Goal: Obtain resource: Obtain resource

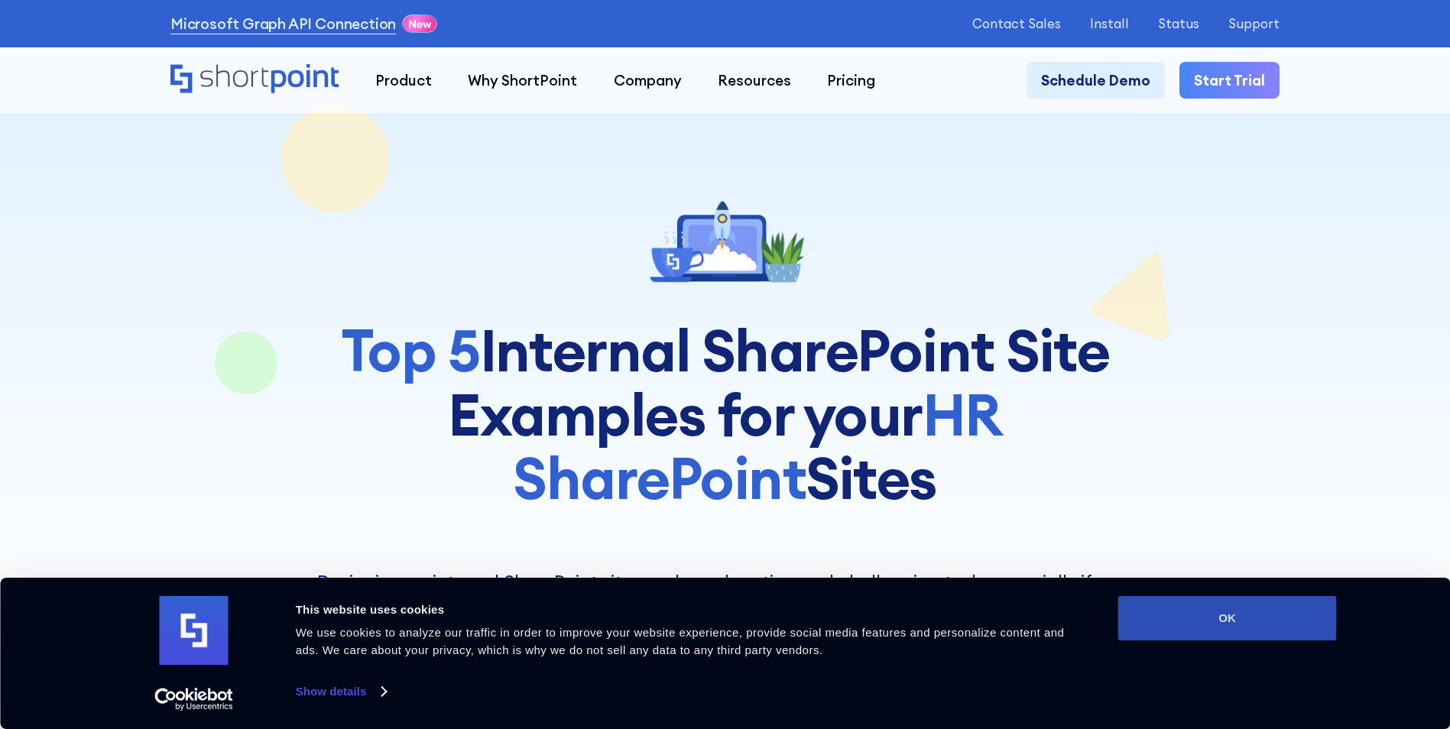
click at [1174, 625] on button "OK" at bounding box center [1228, 618] width 219 height 44
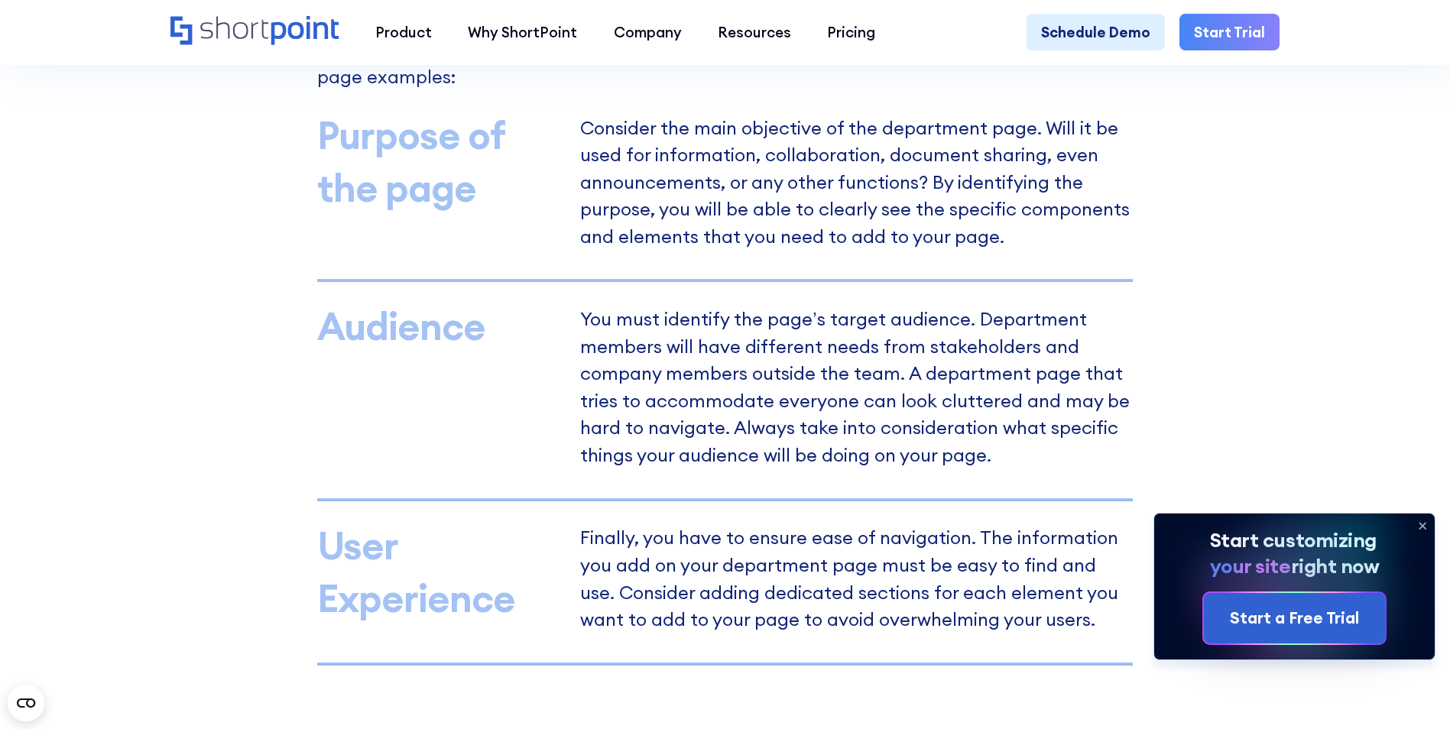
scroll to position [1631, 0]
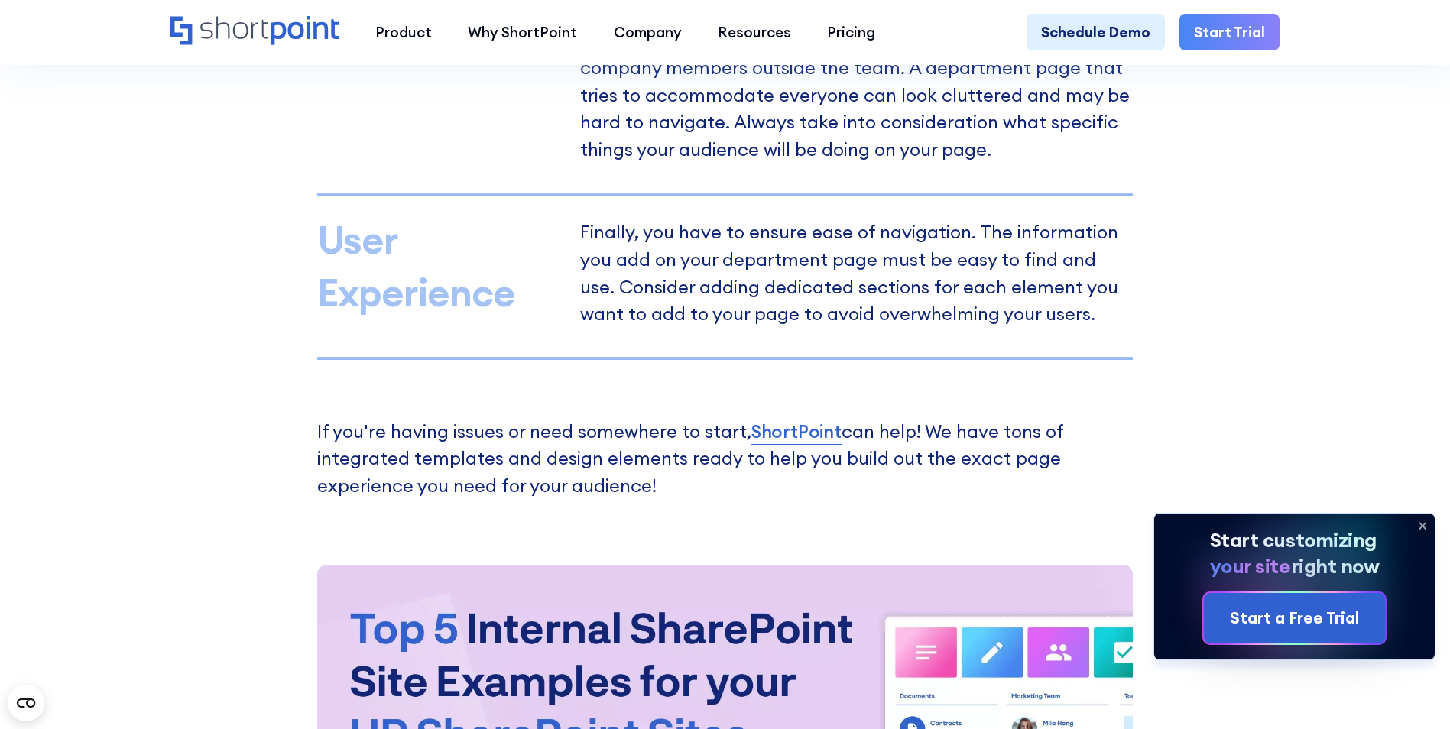
click at [1420, 520] on icon at bounding box center [1423, 526] width 24 height 24
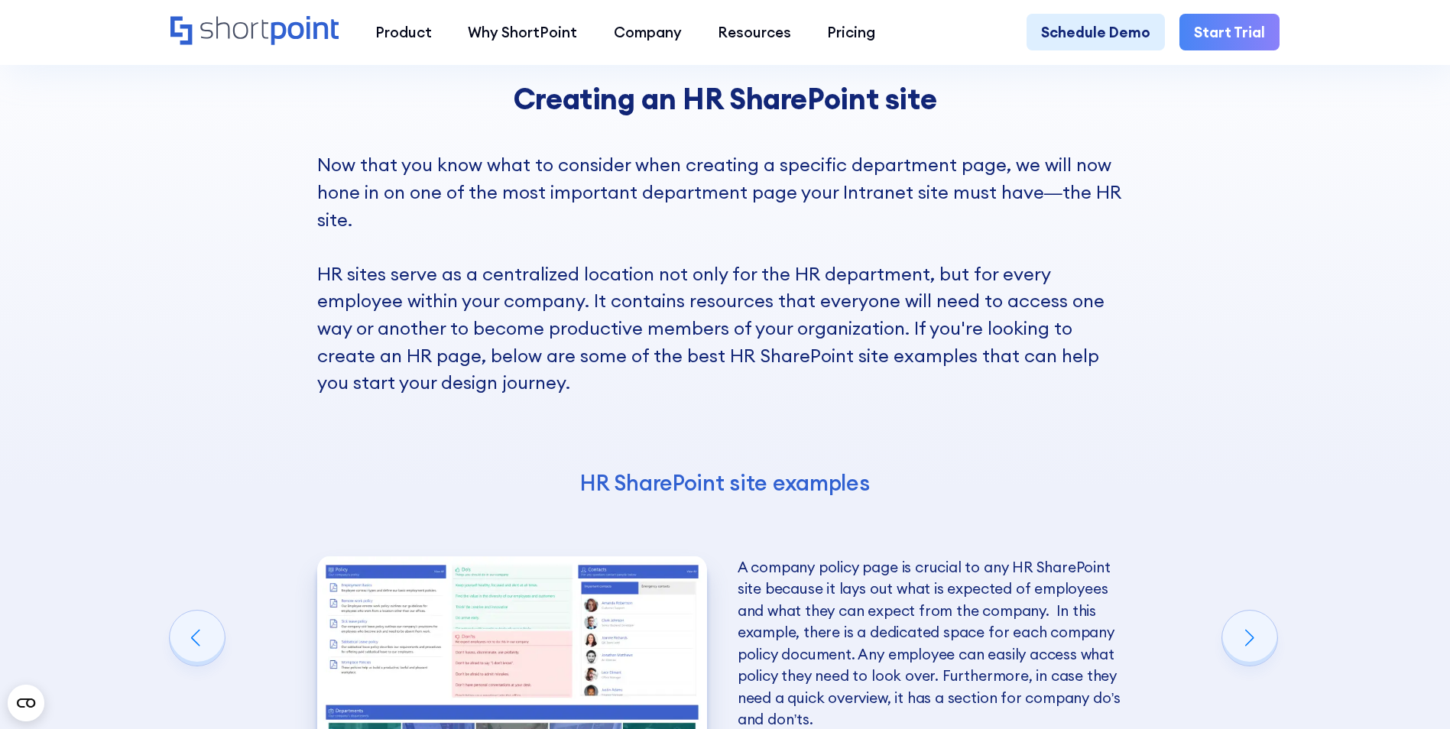
scroll to position [3160, 0]
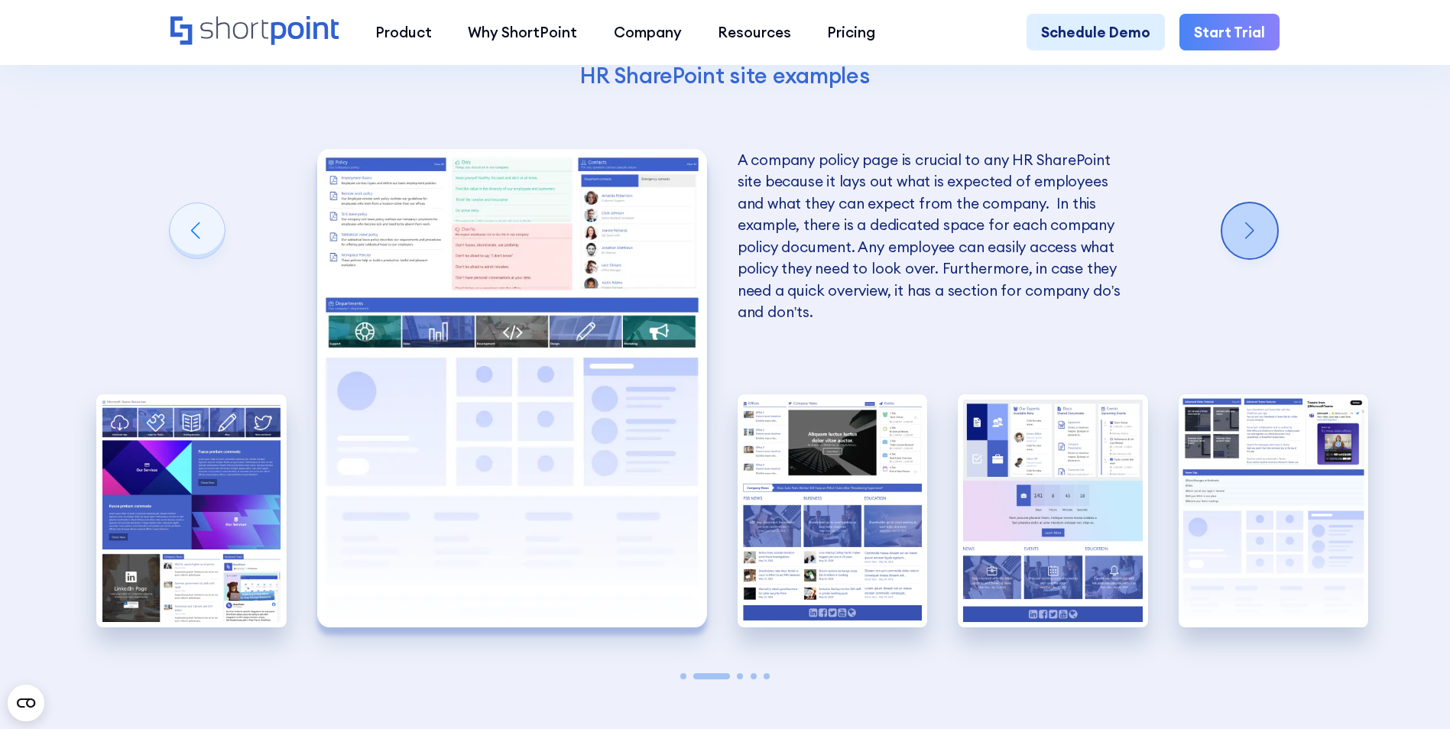
click at [1248, 252] on div "Next slide" at bounding box center [1250, 230] width 55 height 55
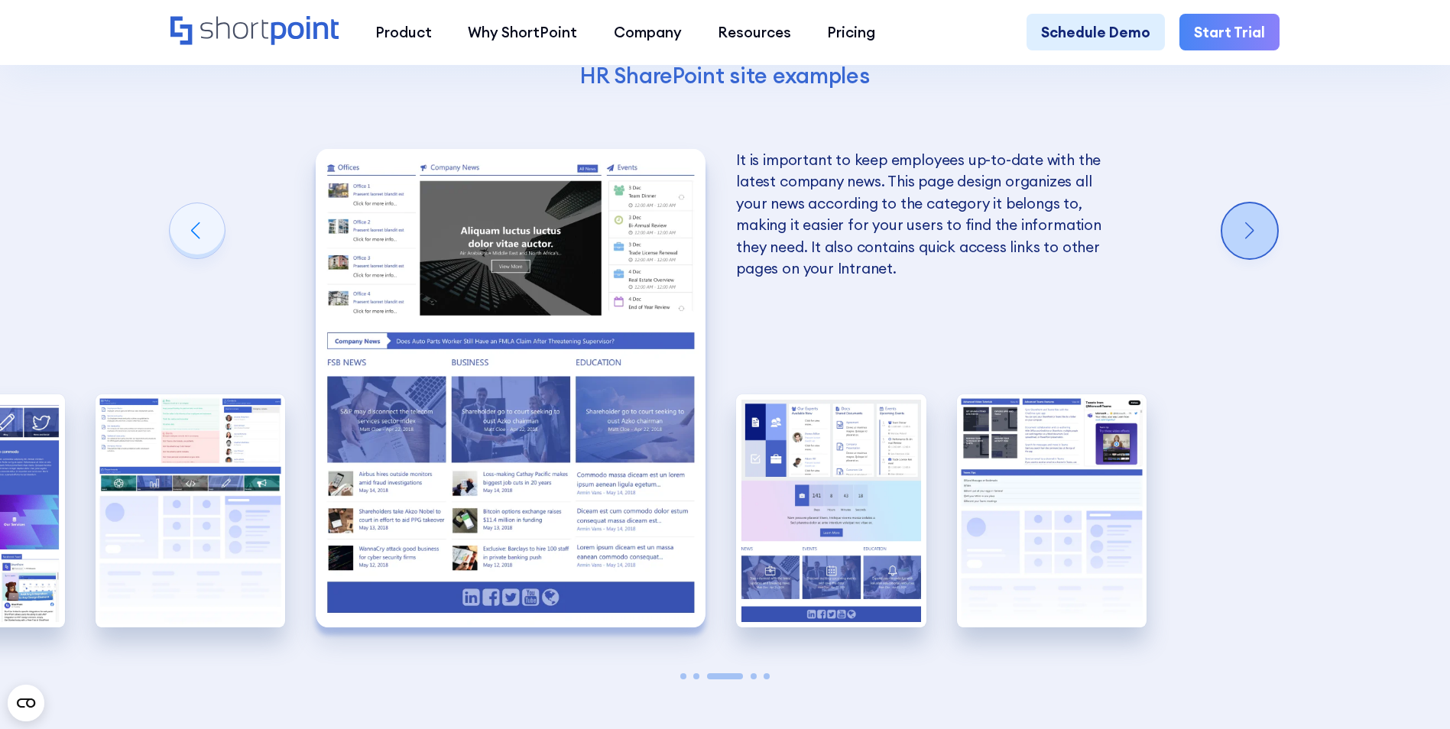
click at [1248, 243] on div "Next slide" at bounding box center [1250, 230] width 55 height 55
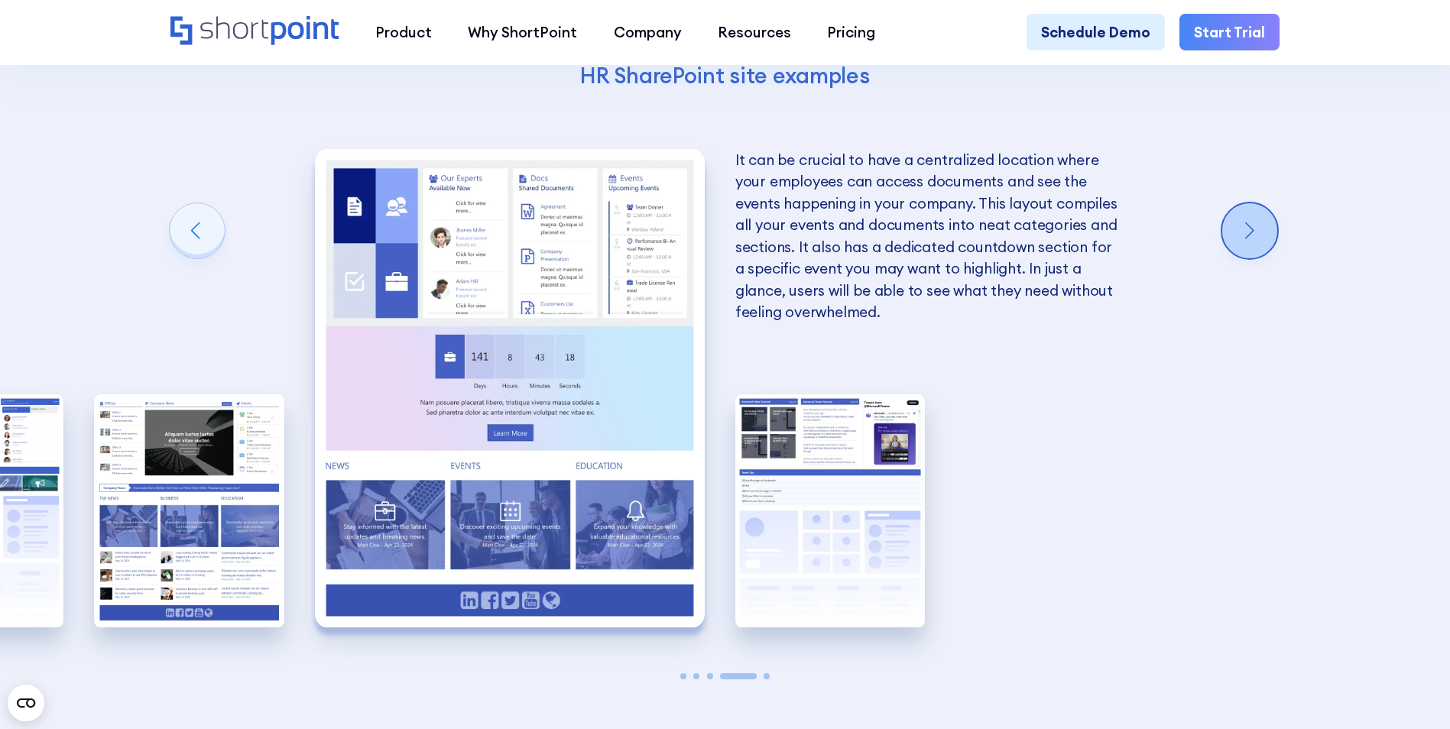
click at [1253, 253] on div "Next slide" at bounding box center [1250, 230] width 55 height 55
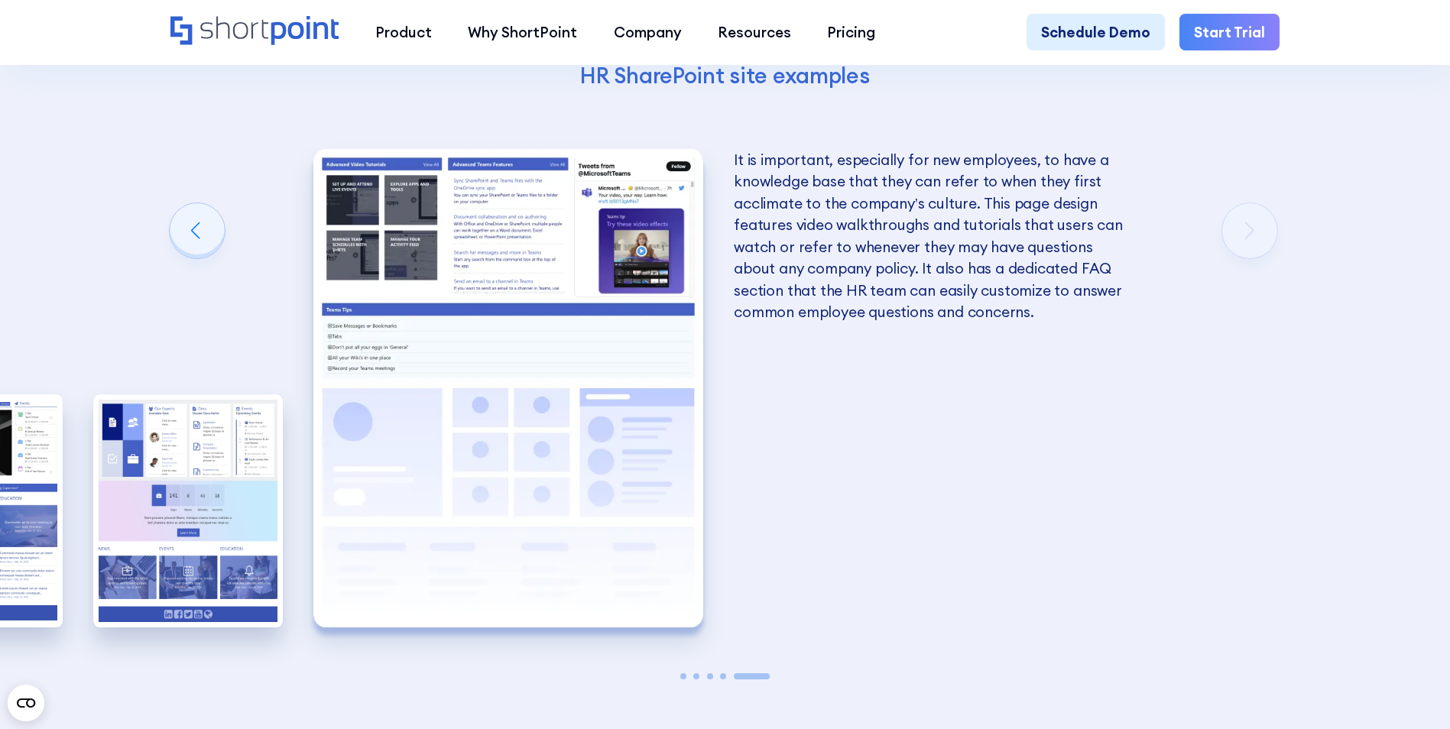
click at [1257, 263] on div "Creating an HR SharePoint site Now that you know what to consider when creating…" at bounding box center [725, 192] width 1450 height 1320
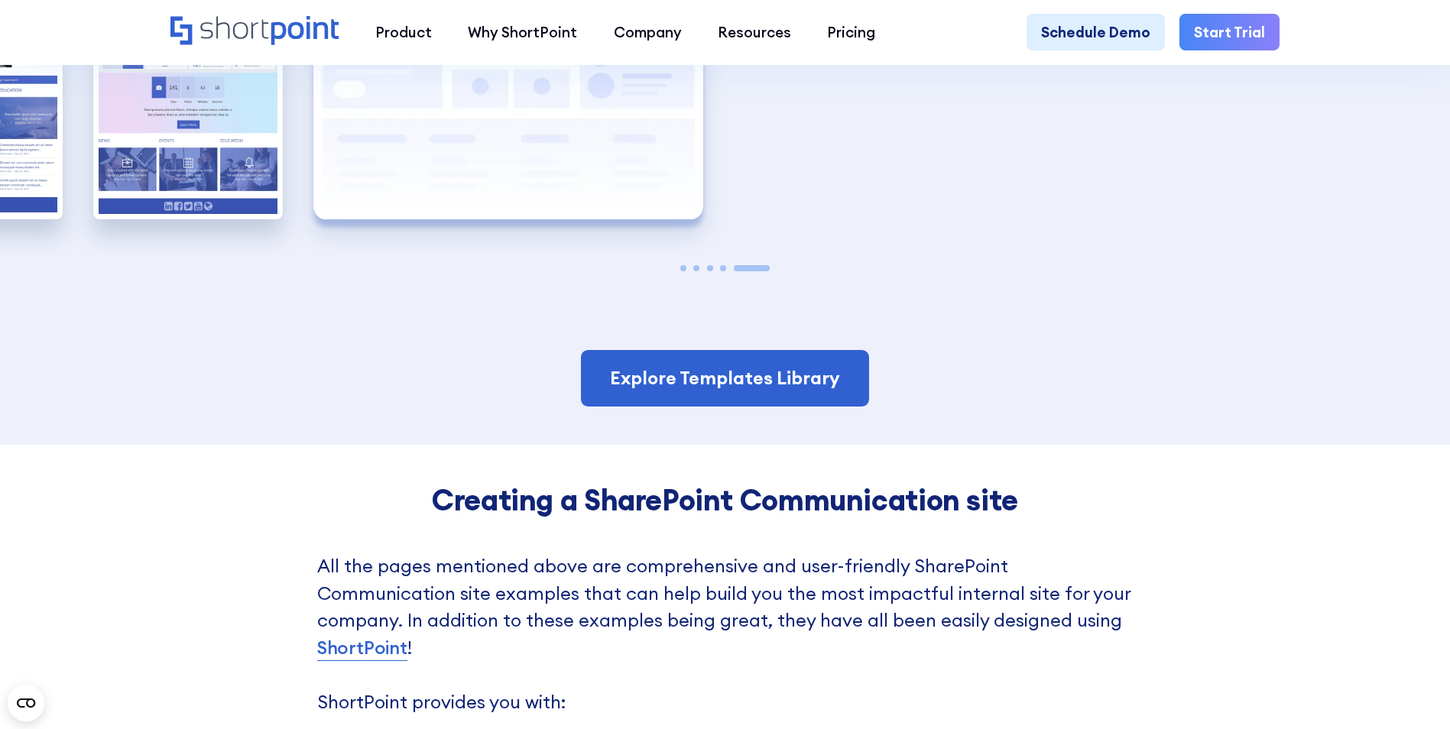
scroll to position [3670, 0]
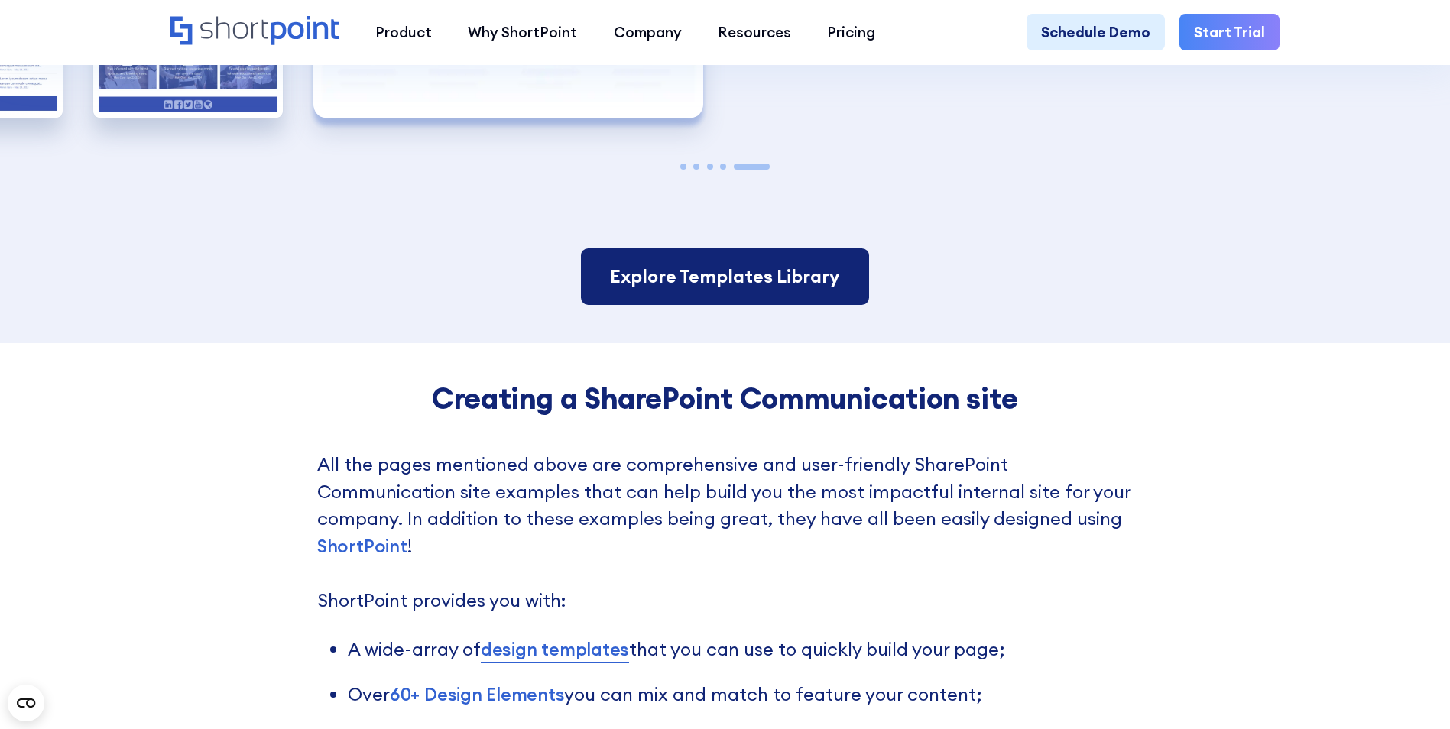
click at [737, 291] on link "Explore Templates Library" at bounding box center [725, 276] width 288 height 57
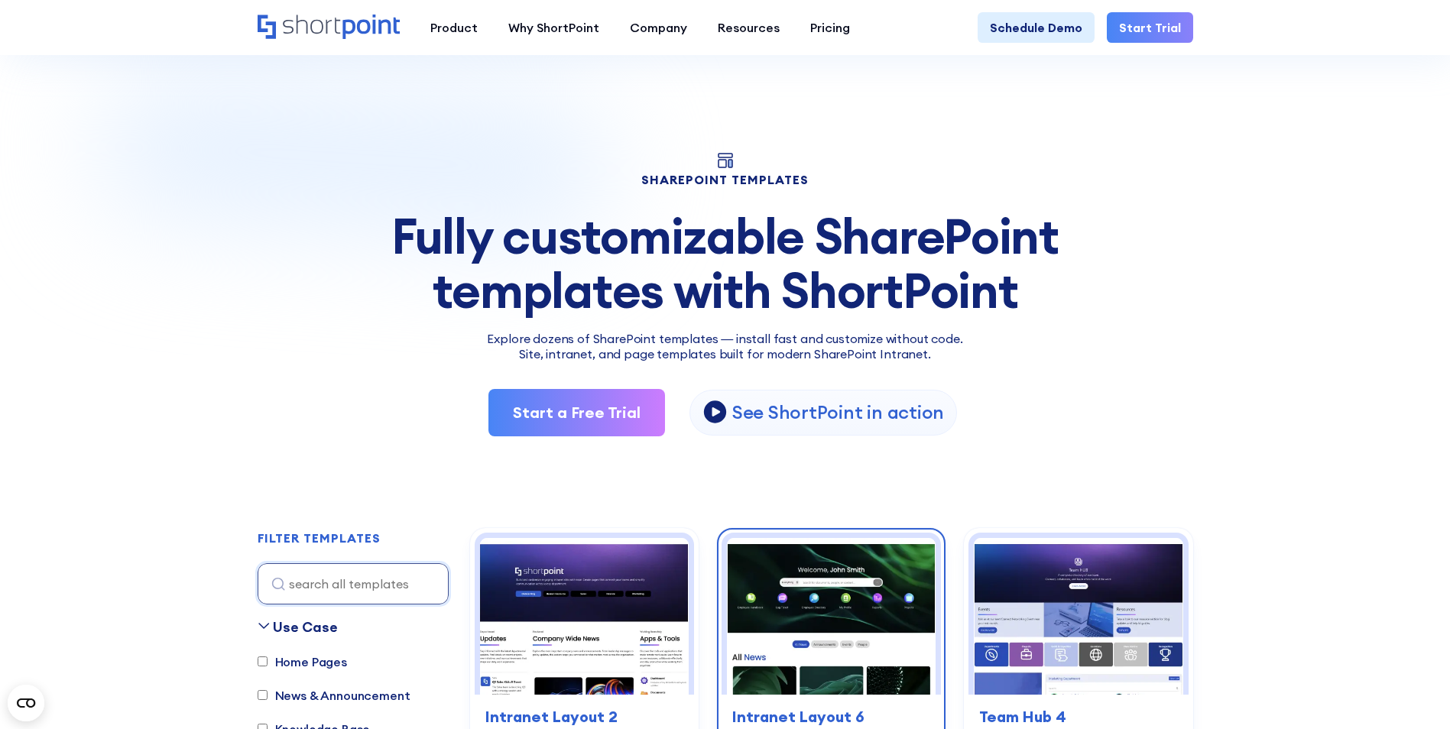
scroll to position [306, 0]
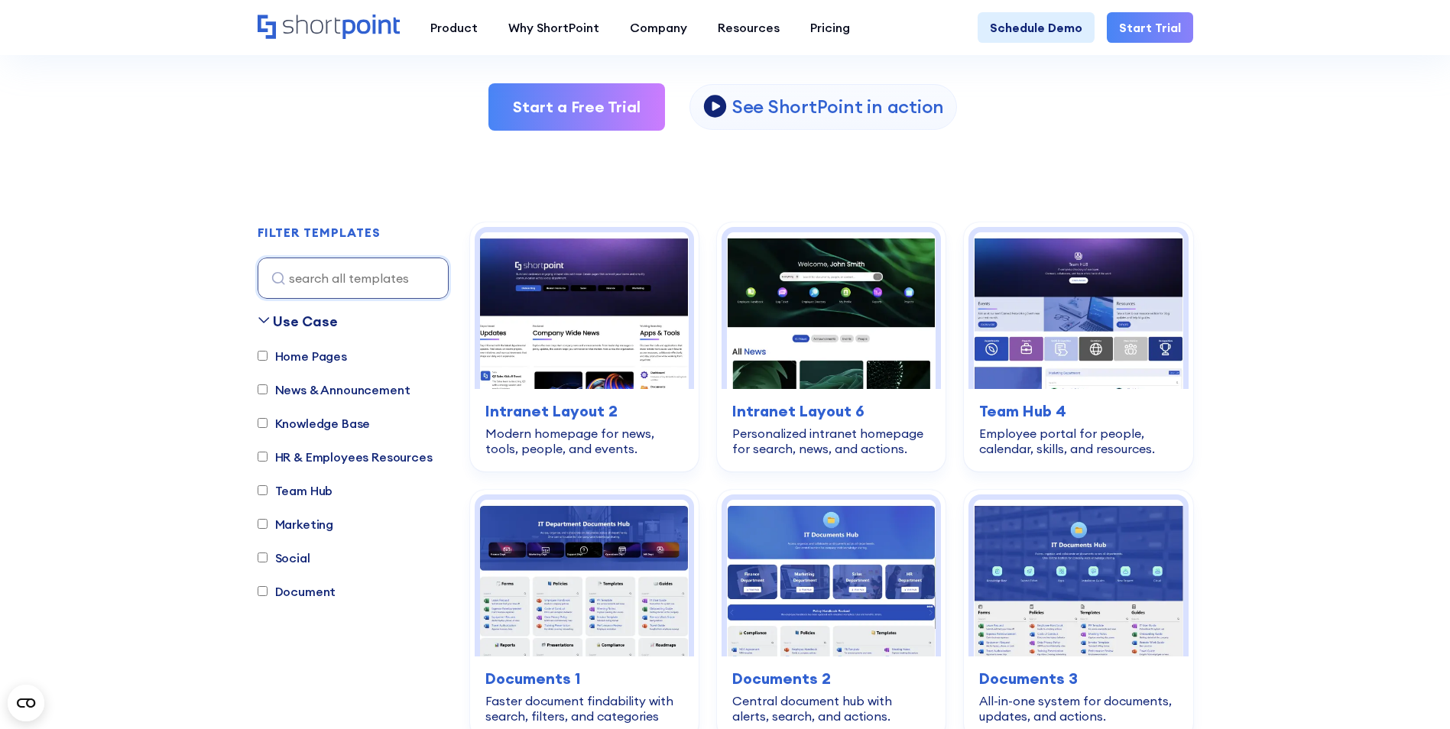
click at [273, 353] on label "Home Pages" at bounding box center [302, 356] width 89 height 18
click at [268, 353] on input "Home Pages" at bounding box center [263, 356] width 10 height 10
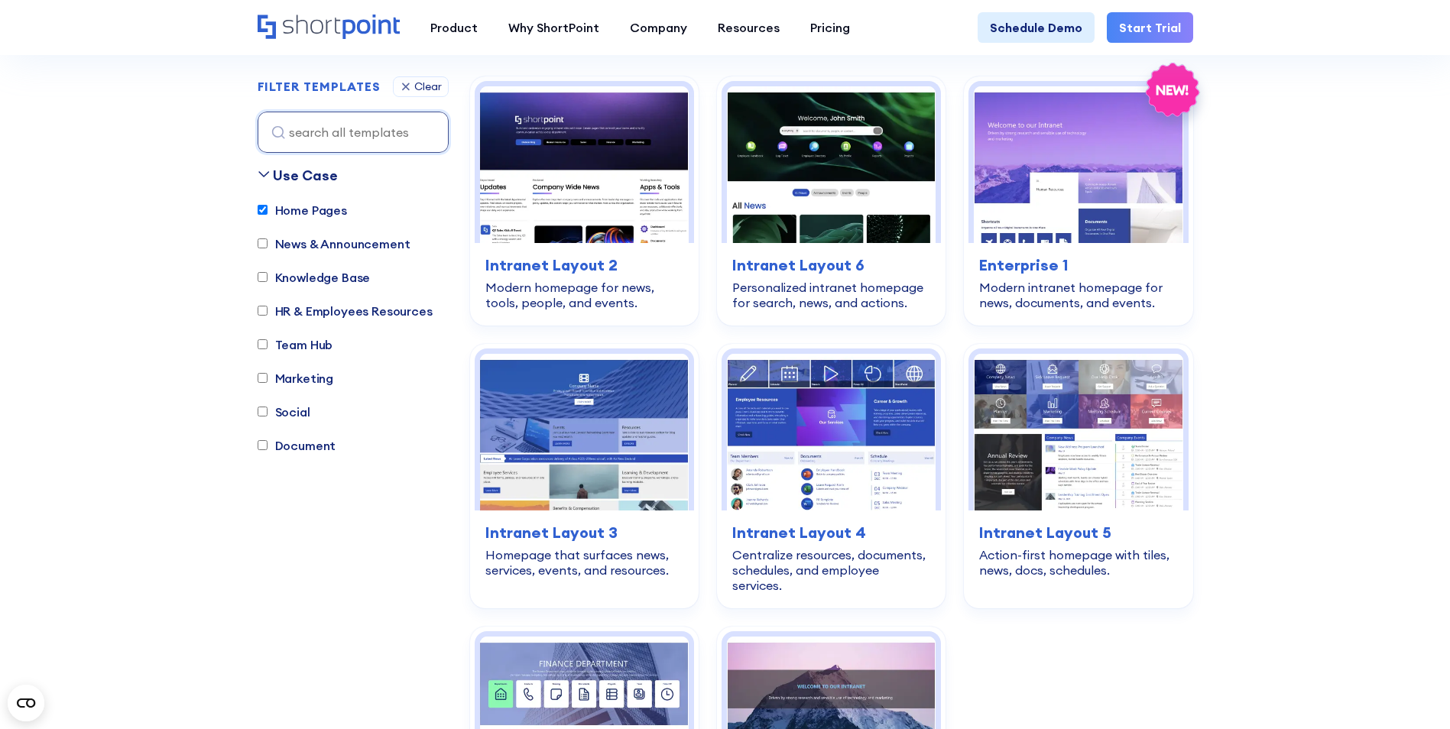
scroll to position [656, 0]
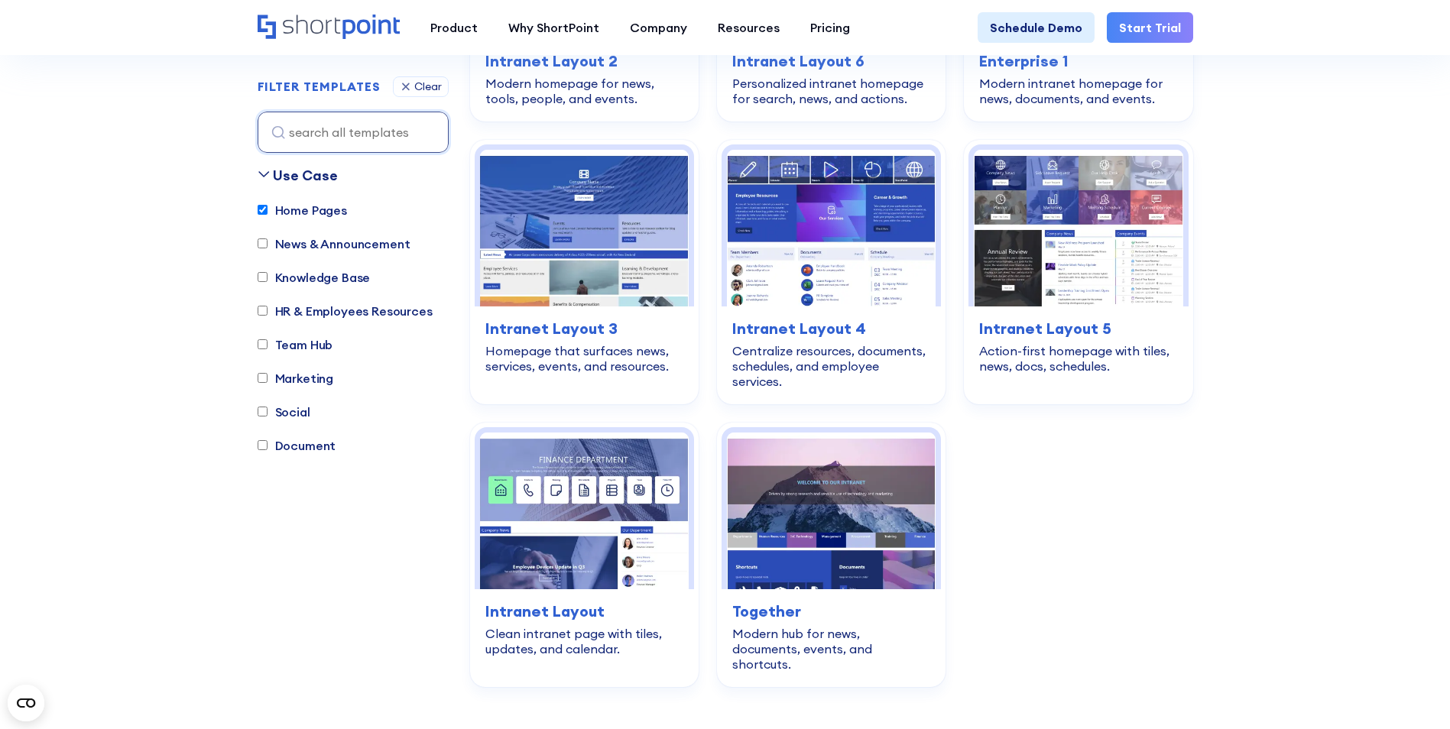
click at [299, 211] on label "Home Pages" at bounding box center [302, 210] width 89 height 18
click at [268, 211] on input "Home Pages" at bounding box center [263, 211] width 10 height 10
checkbox input "false"
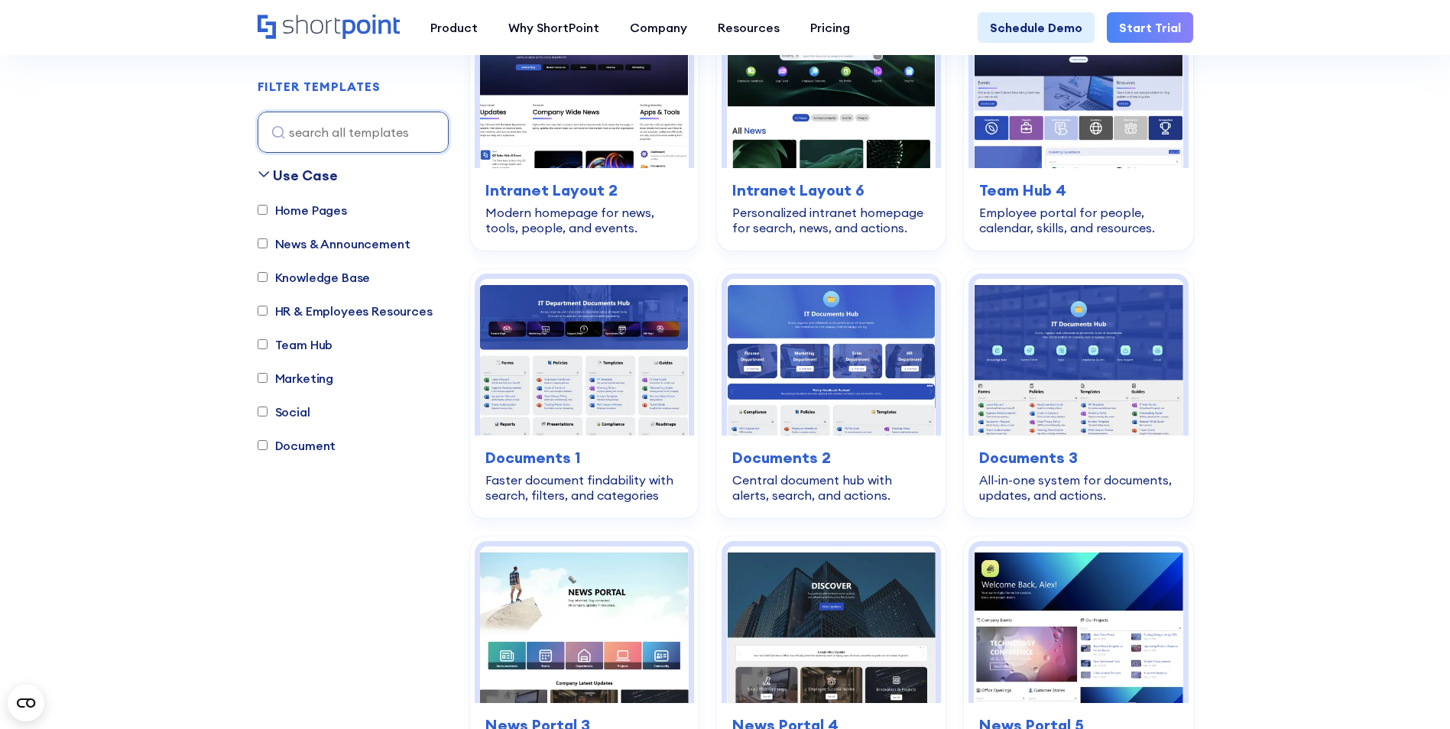
scroll to position [452, 0]
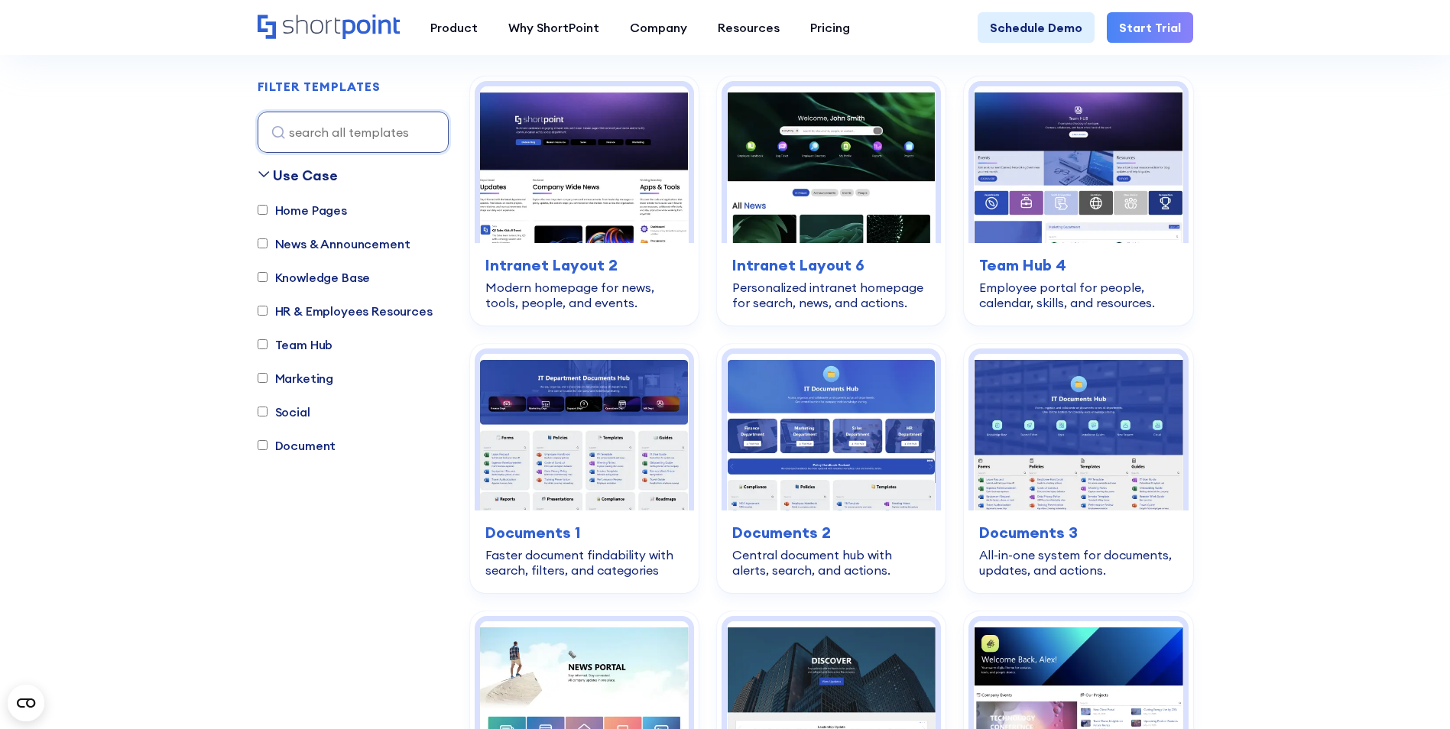
click at [307, 252] on label "News & Announcement" at bounding box center [334, 244] width 153 height 18
click at [268, 249] on input "News & Announcement" at bounding box center [263, 244] width 10 height 10
checkbox input "true"
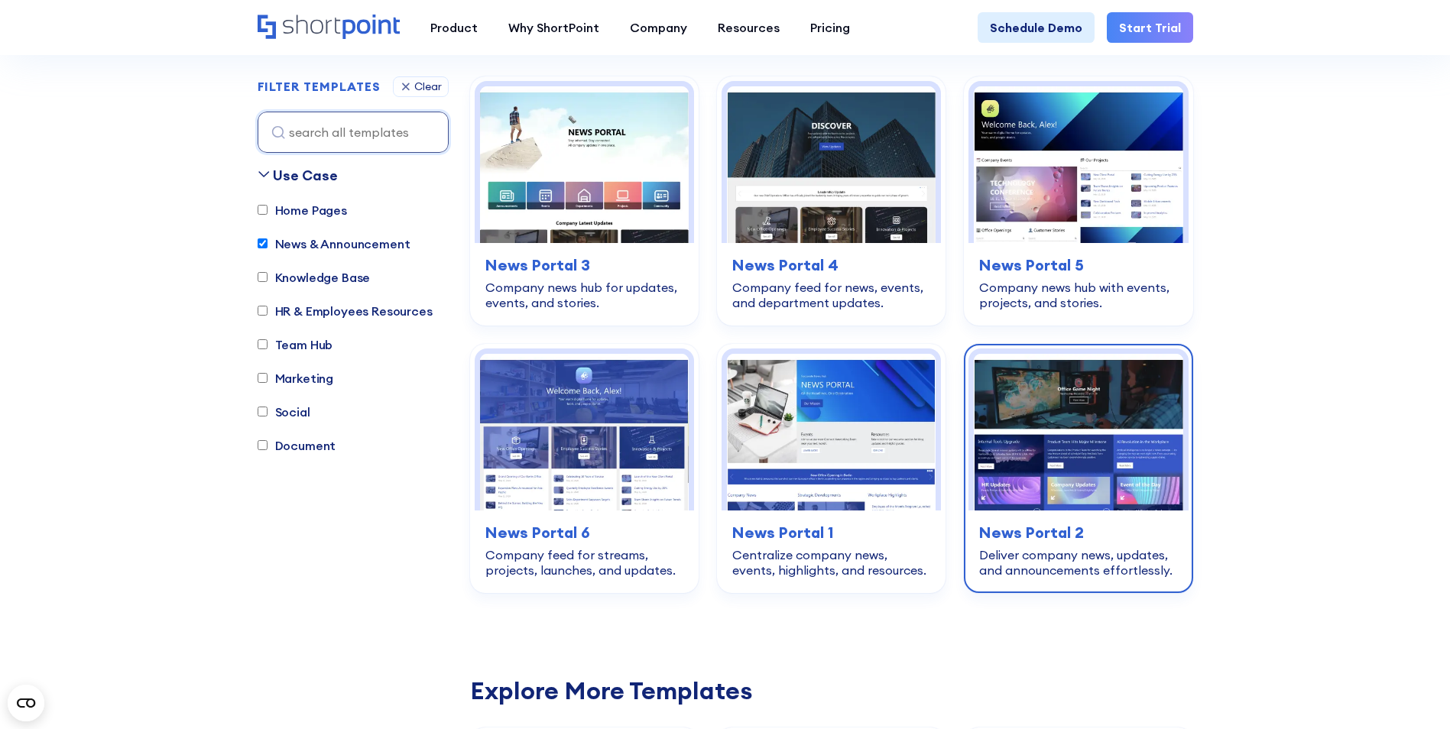
click at [1076, 512] on div "news-announcements News Portal 2 Deliver company news, updates, and announcemen…" at bounding box center [1078, 550] width 219 height 78
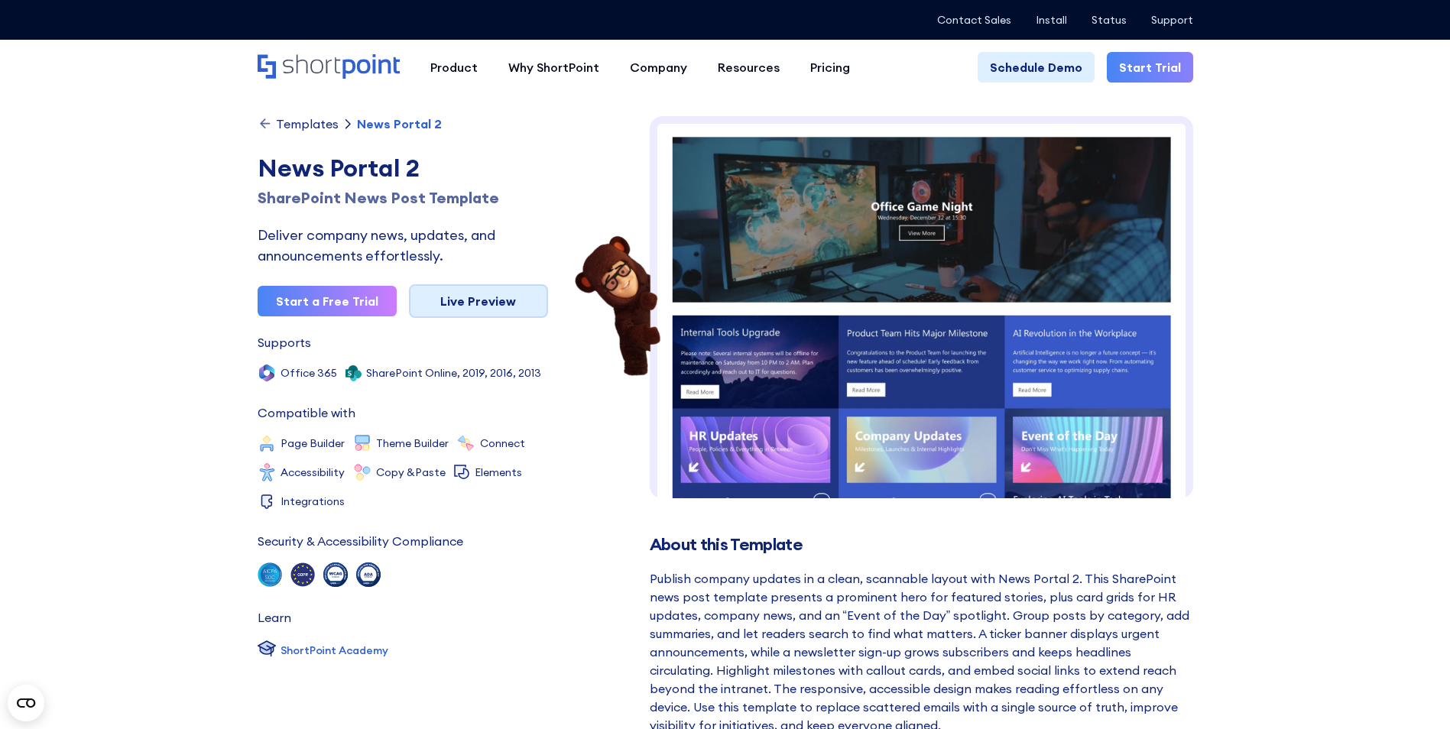
click at [523, 301] on link "Live Preview" at bounding box center [478, 301] width 139 height 34
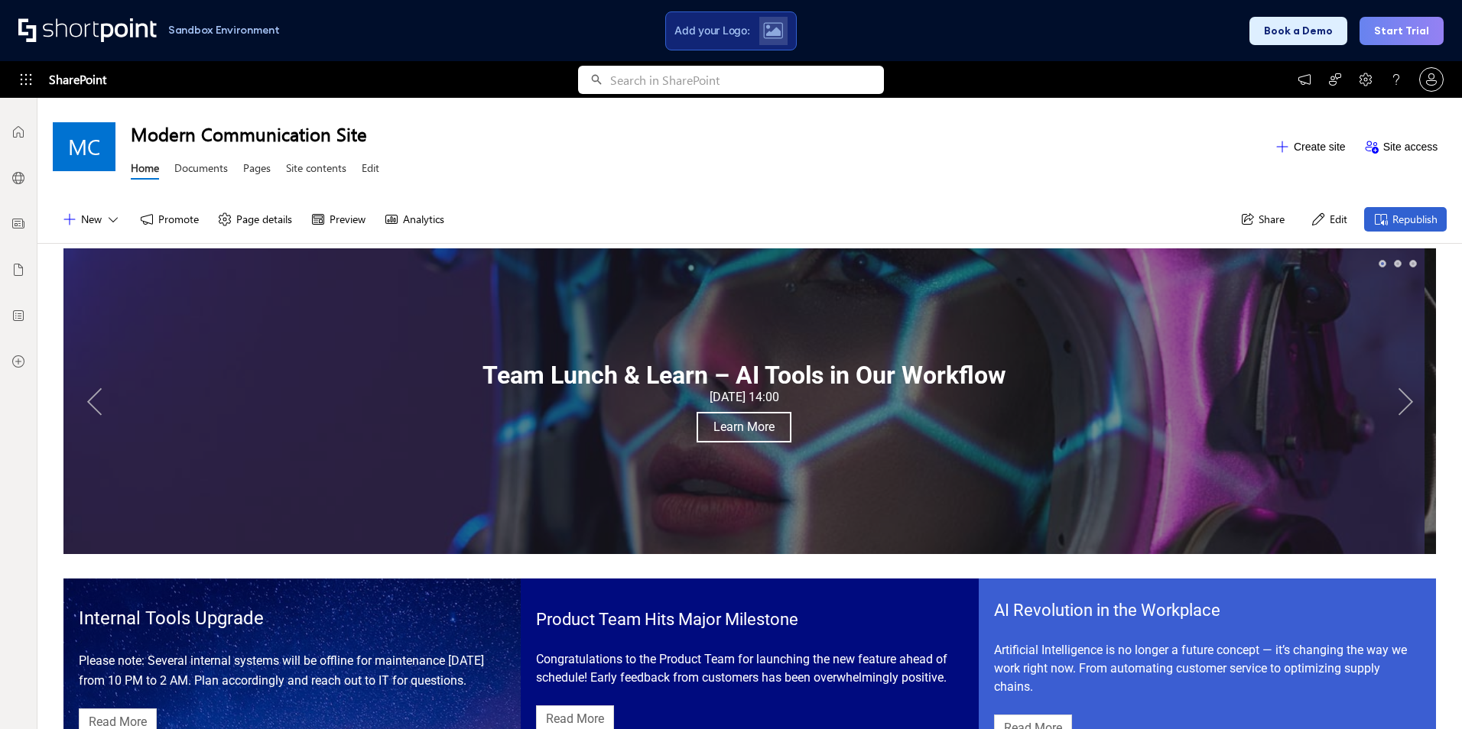
click at [1395, 391] on button "Next" at bounding box center [1405, 401] width 31 height 31
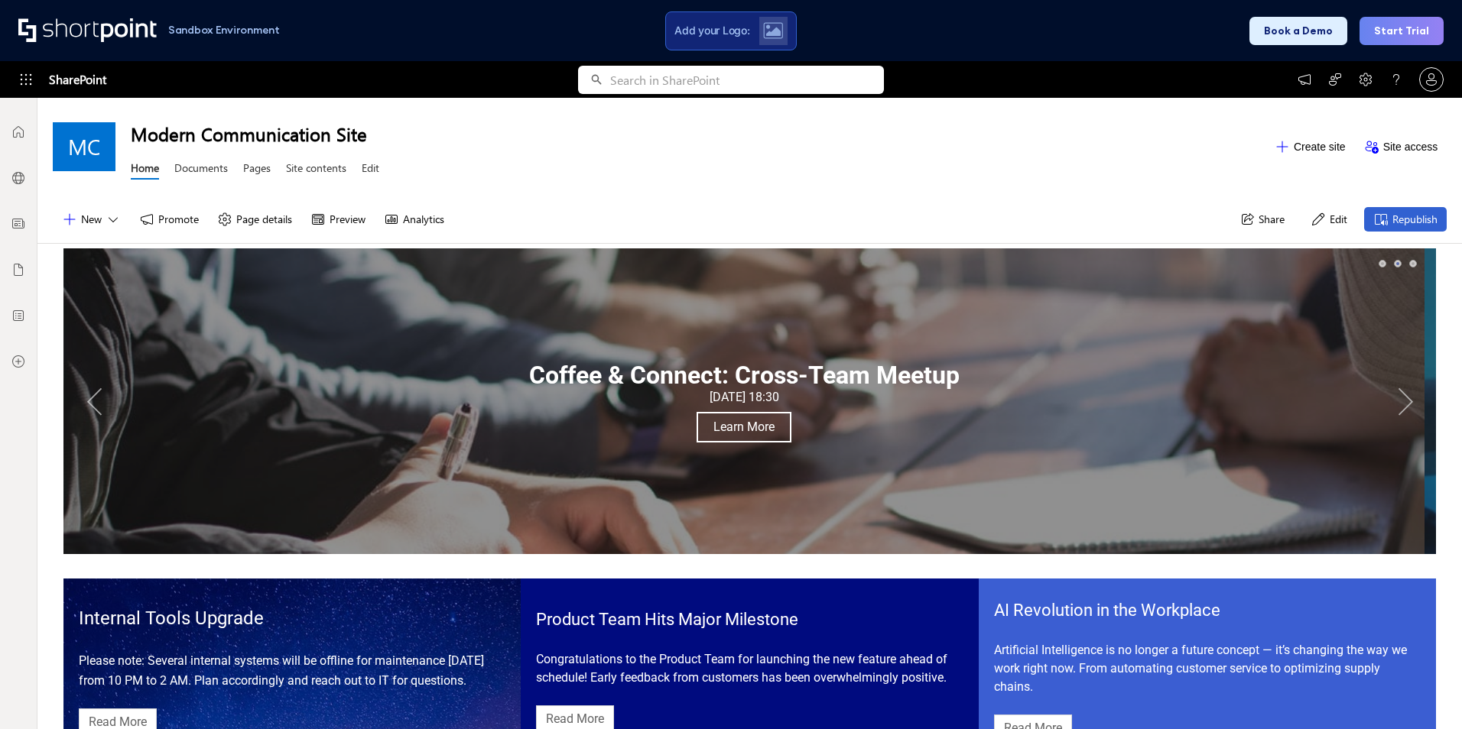
click at [1398, 404] on button "Next" at bounding box center [1405, 401] width 31 height 31
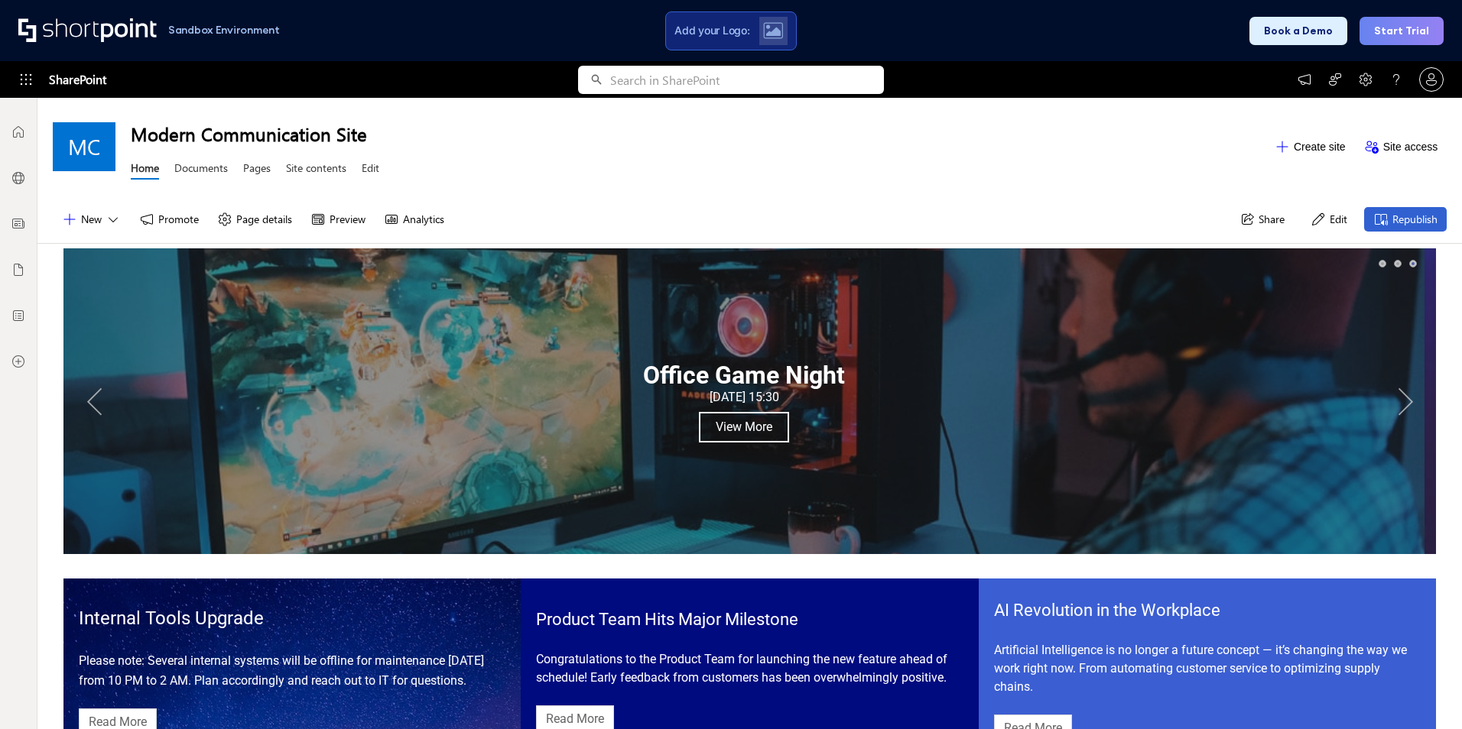
click at [1396, 402] on button "Next" at bounding box center [1405, 401] width 31 height 31
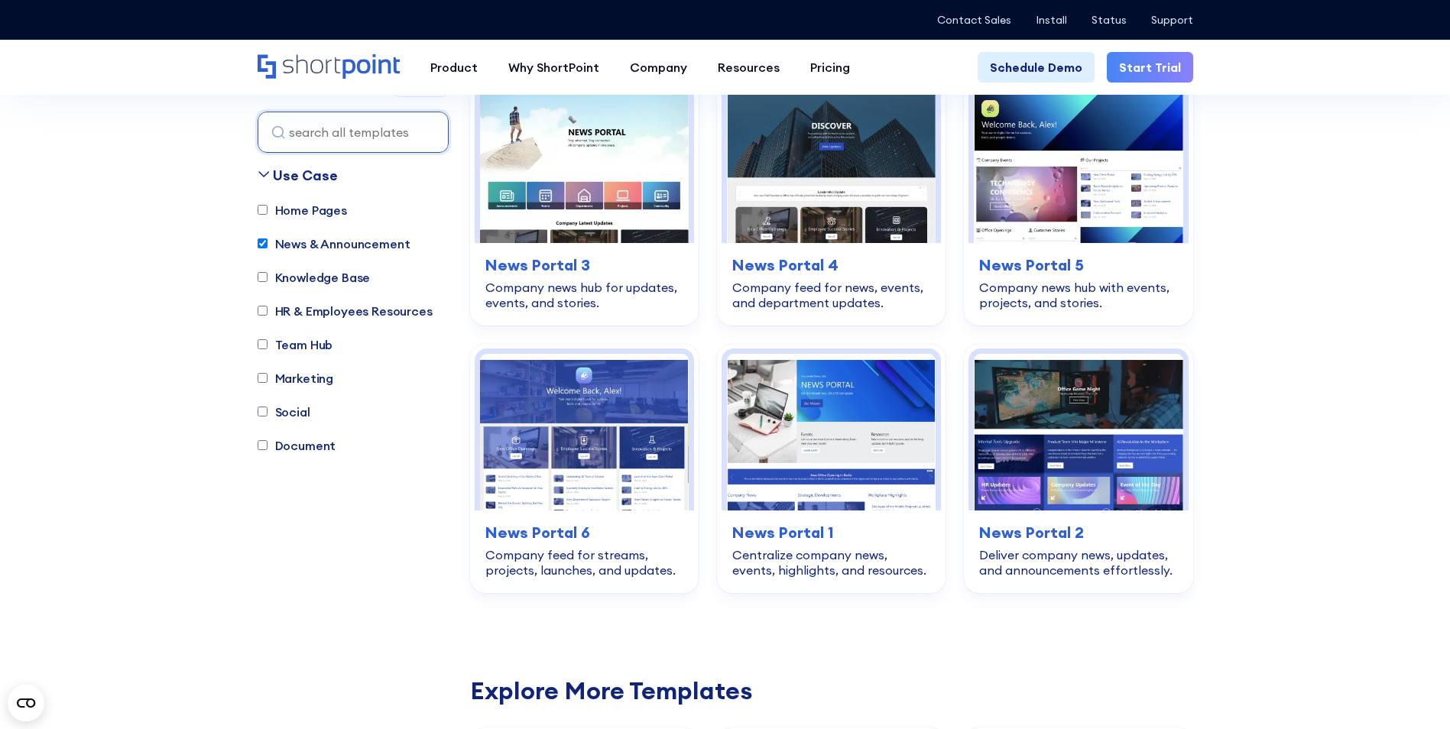
click at [326, 346] on label "Team Hub" at bounding box center [296, 345] width 76 height 18
click at [268, 346] on input "Team Hub" at bounding box center [263, 345] width 10 height 10
checkbox input "true"
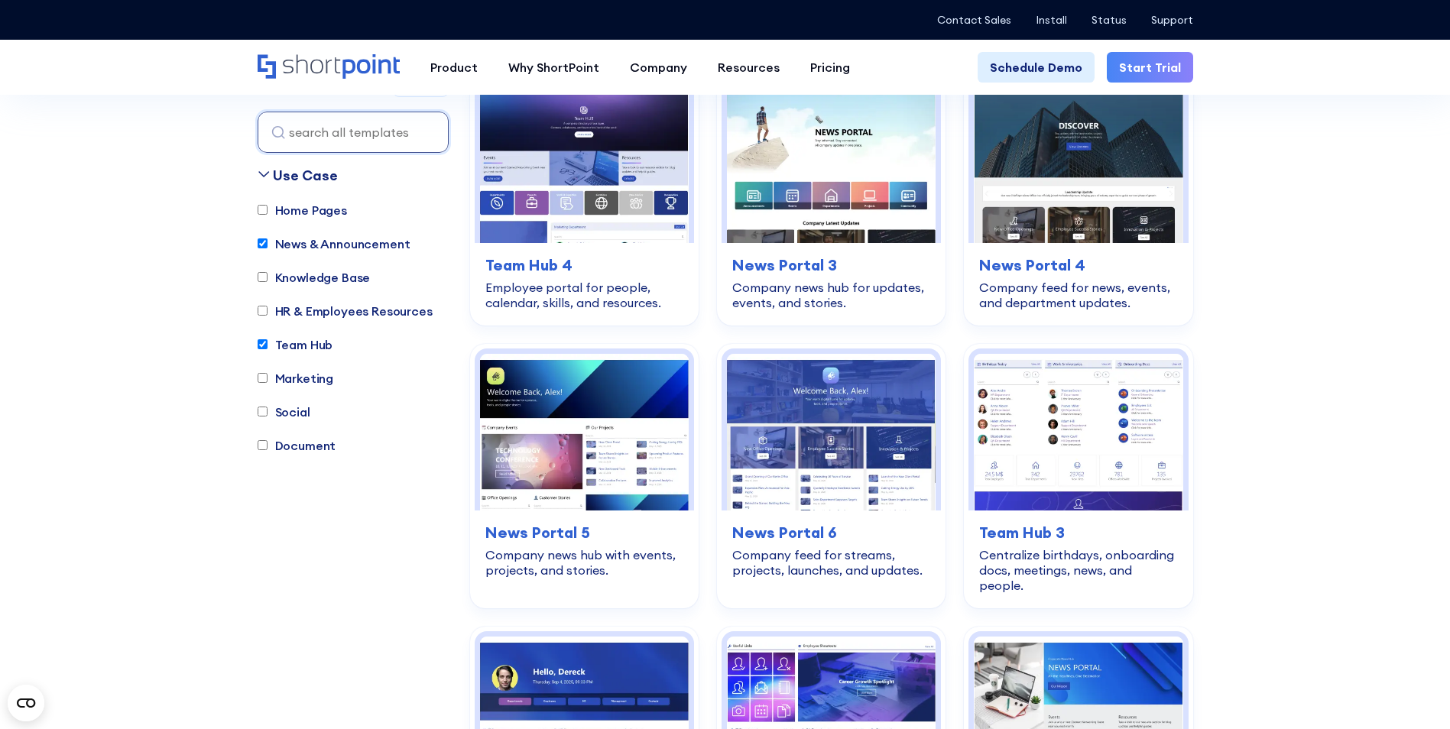
click at [299, 242] on label "News & Announcement" at bounding box center [334, 244] width 153 height 18
click at [268, 242] on input "News & Announcement" at bounding box center [263, 244] width 10 height 10
checkbox input "false"
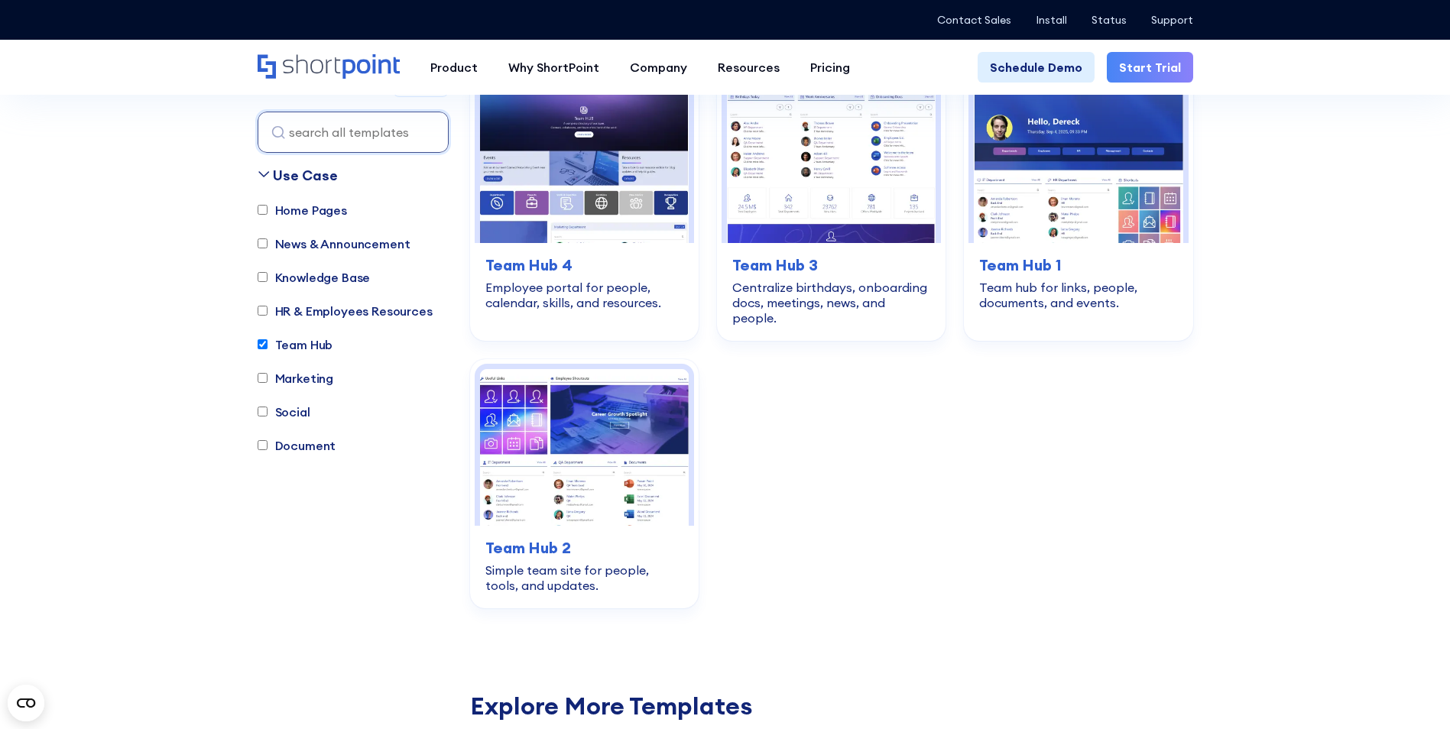
scroll to position [350, 0]
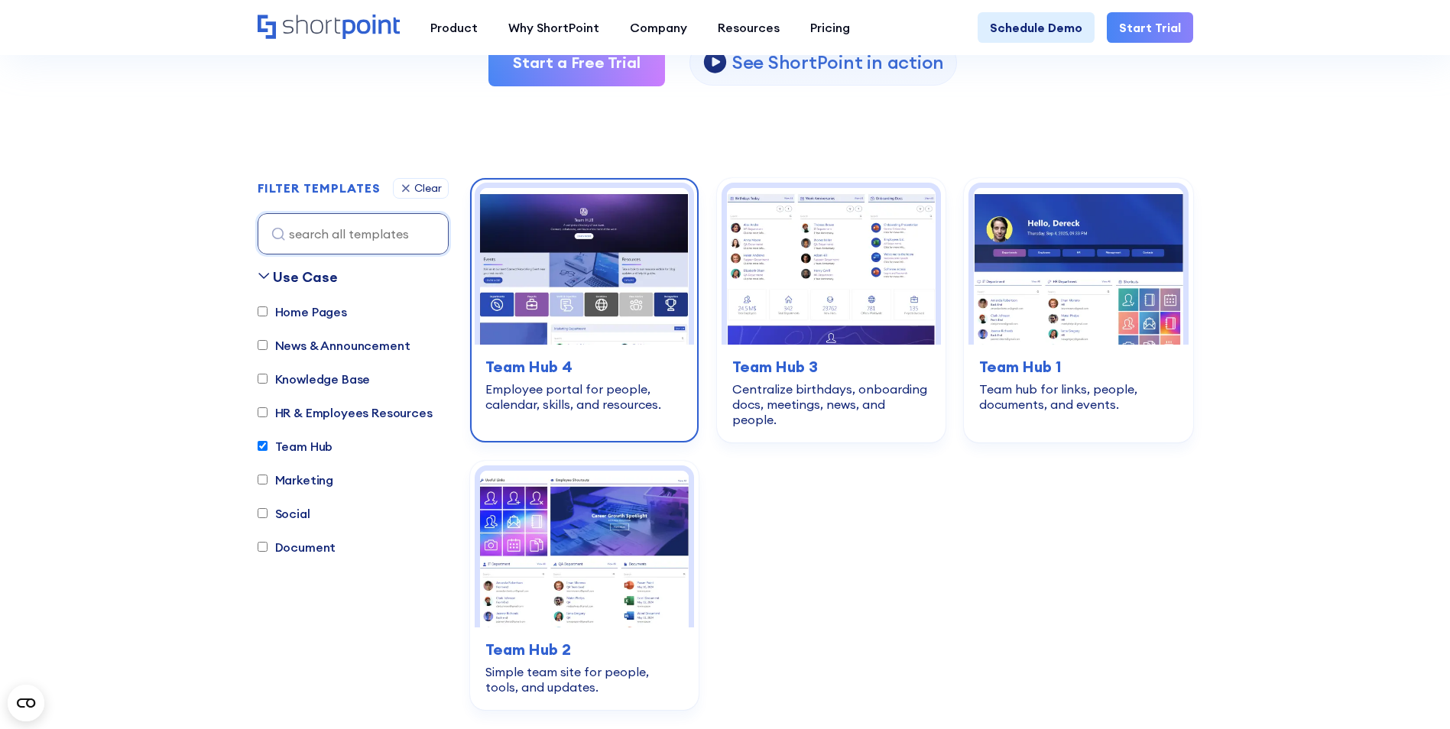
click at [615, 319] on img at bounding box center [584, 266] width 209 height 157
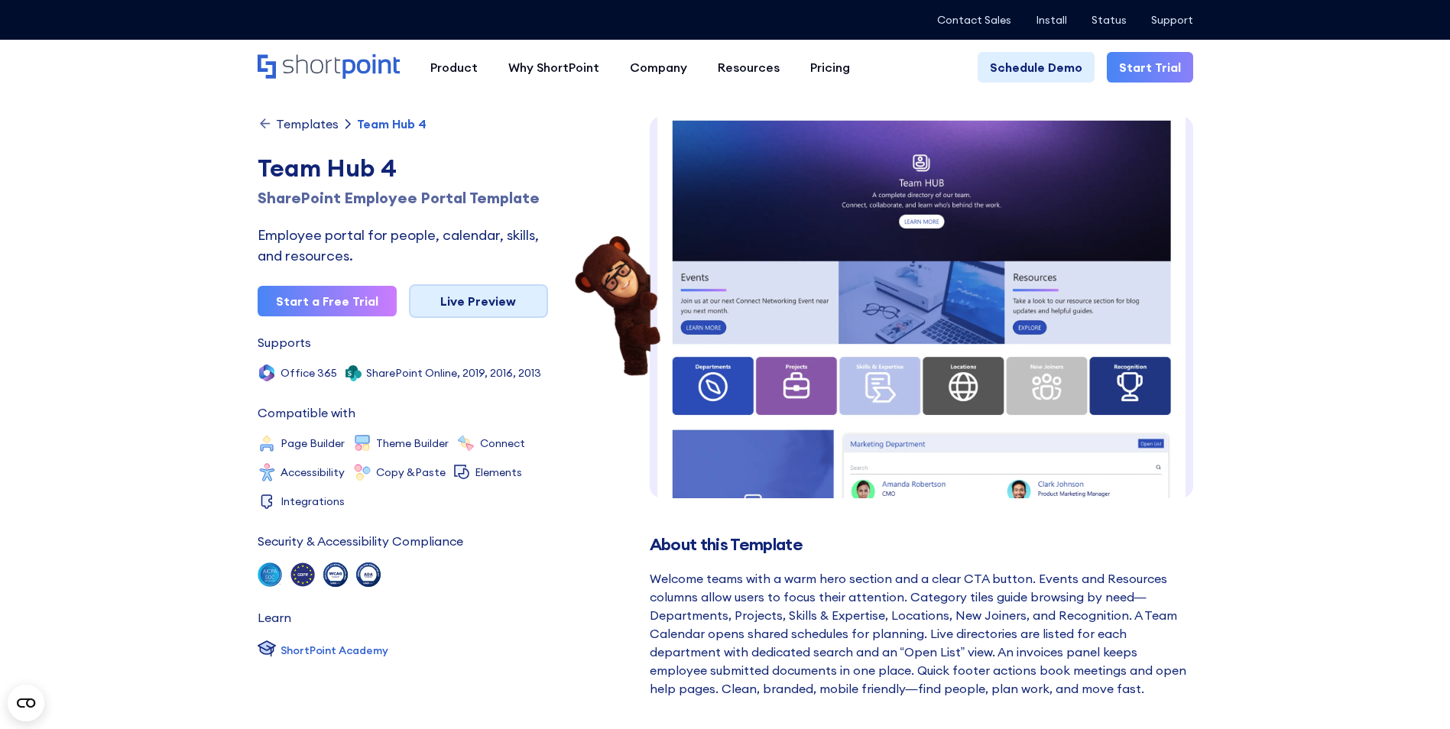
scroll to position [23, 0]
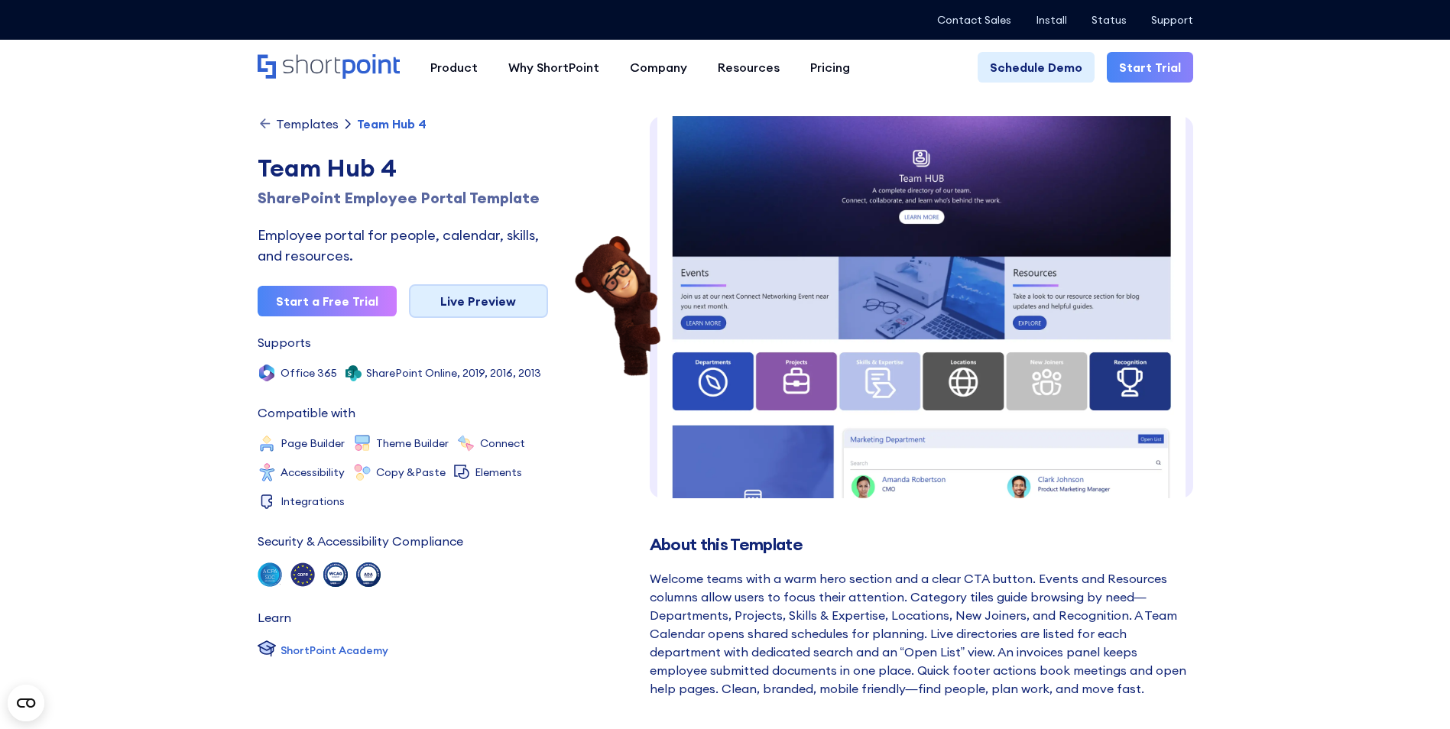
click at [494, 309] on link "Live Preview" at bounding box center [478, 301] width 139 height 34
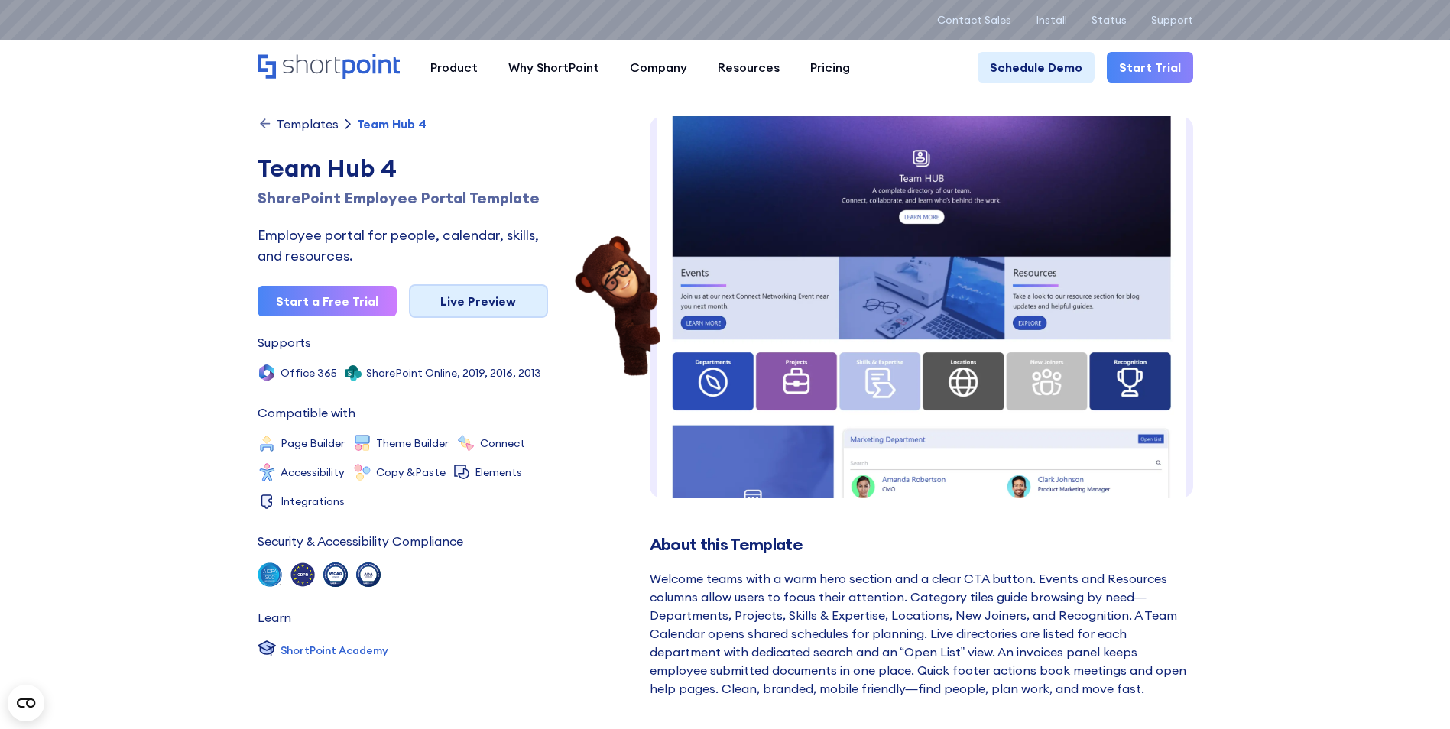
scroll to position [0, 0]
